Goal: Task Accomplishment & Management: Manage account settings

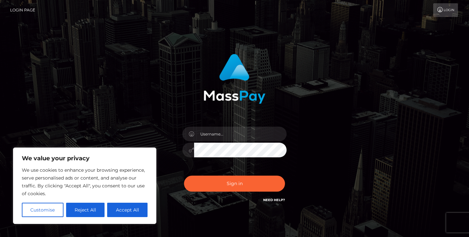
type input "[EMAIL_ADDRESS][DOMAIN_NAME]"
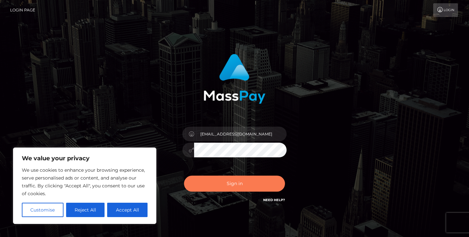
click at [241, 182] on button "Sign in" at bounding box center [234, 183] width 101 height 16
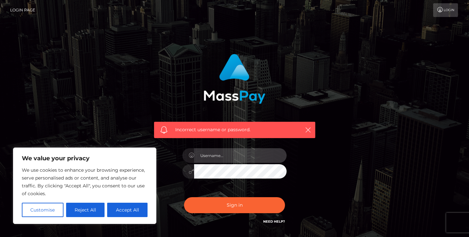
click at [235, 154] on input "text" at bounding box center [240, 155] width 93 height 15
type input "[EMAIL_ADDRESS][DOMAIN_NAME]"
click at [184, 197] on button "Sign in" at bounding box center [234, 205] width 101 height 16
click at [227, 154] on input "text" at bounding box center [240, 155] width 93 height 15
type input "[EMAIL_ADDRESS][DOMAIN_NAME]"
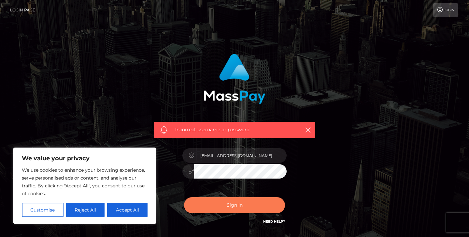
click at [244, 203] on button "Sign in" at bounding box center [234, 205] width 101 height 16
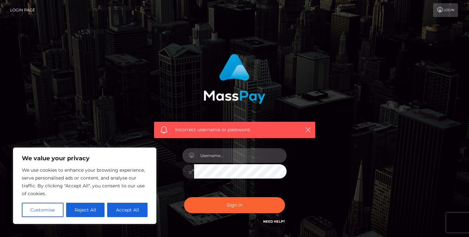
click at [230, 156] on input "text" at bounding box center [240, 155] width 93 height 15
click at [237, 157] on input "text" at bounding box center [240, 155] width 93 height 15
type input "[EMAIL_ADDRESS][DOMAIN_NAME]"
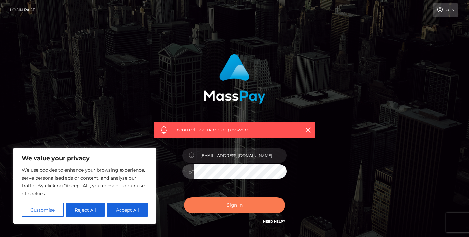
click at [234, 207] on button "Sign in" at bounding box center [234, 205] width 101 height 16
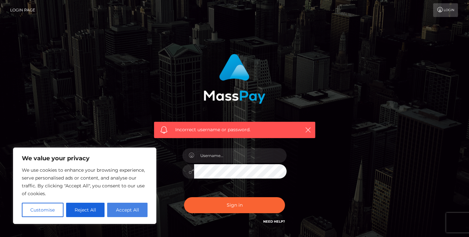
click at [133, 206] on button "Accept All" at bounding box center [127, 209] width 40 height 14
checkbox input "true"
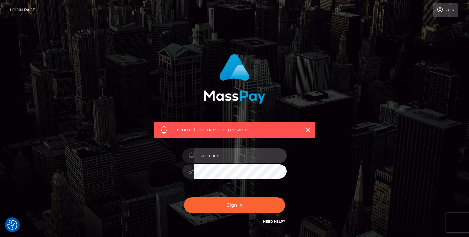
click at [245, 153] on input "text" at bounding box center [240, 155] width 93 height 15
type input "meganlaurameeke@gmail.com"
click at [184, 197] on button "Sign in" at bounding box center [234, 205] width 101 height 16
